Goal: Transaction & Acquisition: Register for event/course

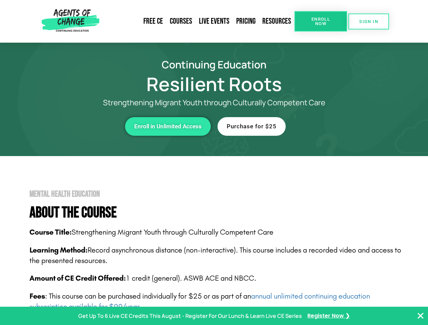
click at [321, 21] on span "Enroll Now" at bounding box center [320, 21] width 31 height 9
click at [369, 21] on span "SIGN IN" at bounding box center [368, 21] width 19 height 4
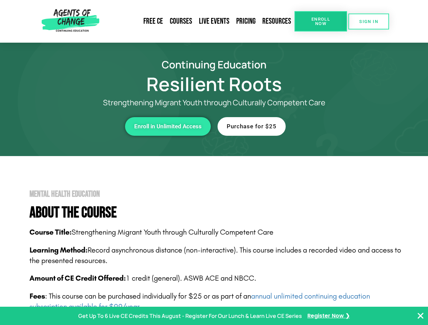
click at [118, 126] on div "Enroll in Unlimited Access" at bounding box center [117, 126] width 186 height 19
click at [168, 126] on span "Enroll in Unlimited Access" at bounding box center [167, 127] width 67 height 6
click at [311, 126] on div "Purchase for $25" at bounding box center [311, 126] width 186 height 19
